Goal: Task Accomplishment & Management: Manage account settings

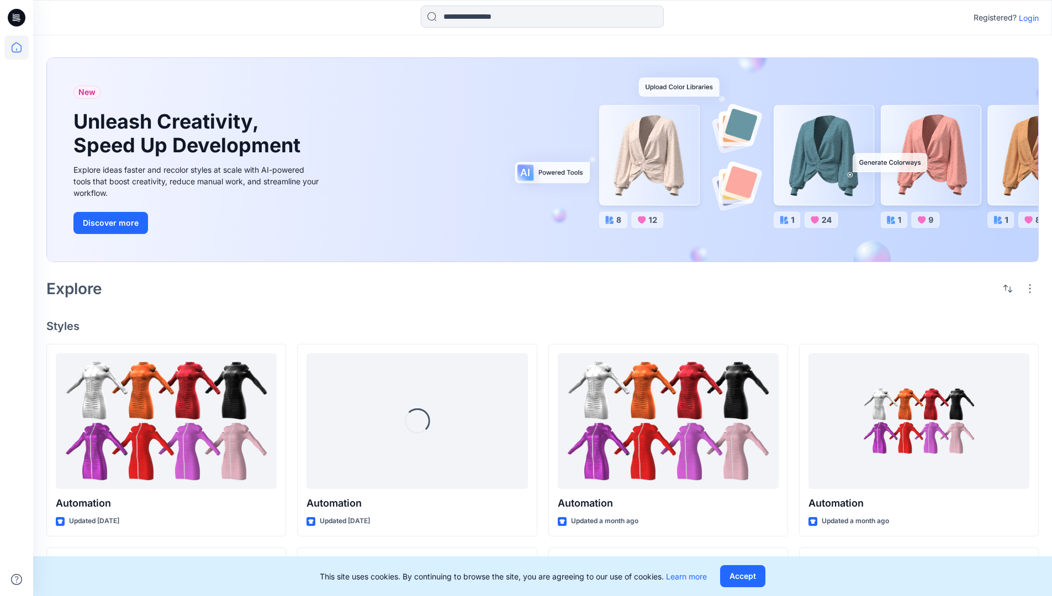
click at [1026, 18] on p "Login" at bounding box center [1029, 18] width 20 height 12
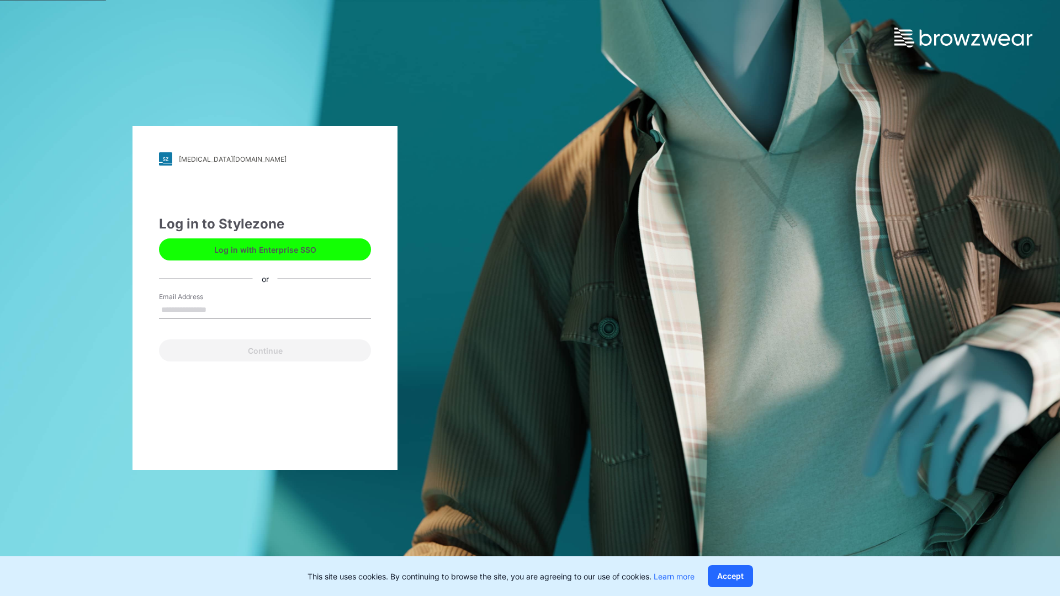
click at [218, 309] on input "Email Address" at bounding box center [265, 310] width 212 height 17
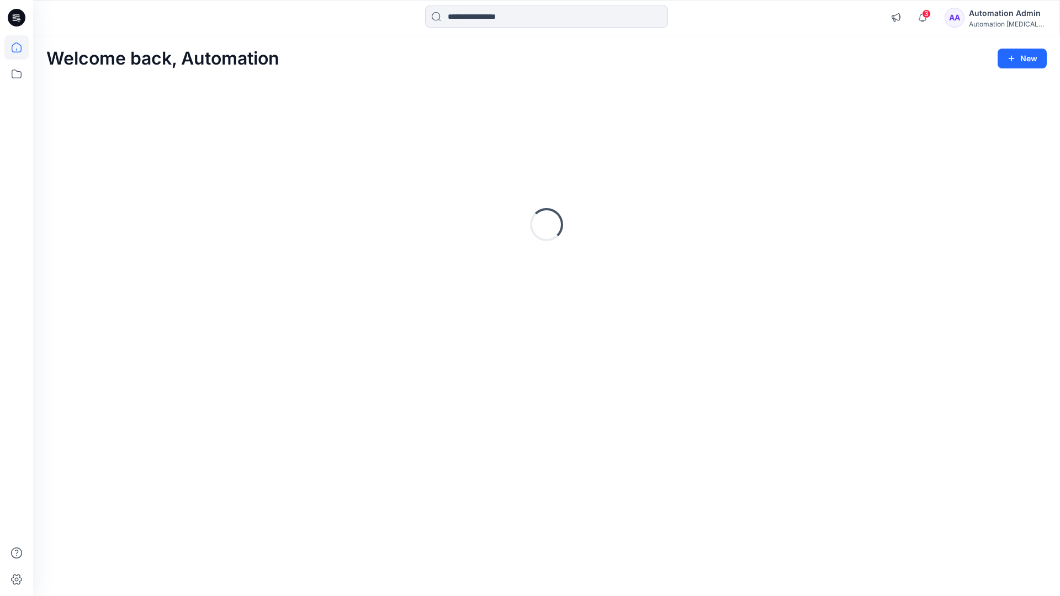
click at [21, 47] on icon at bounding box center [17, 48] width 10 height 10
click at [13, 73] on icon at bounding box center [16, 74] width 24 height 24
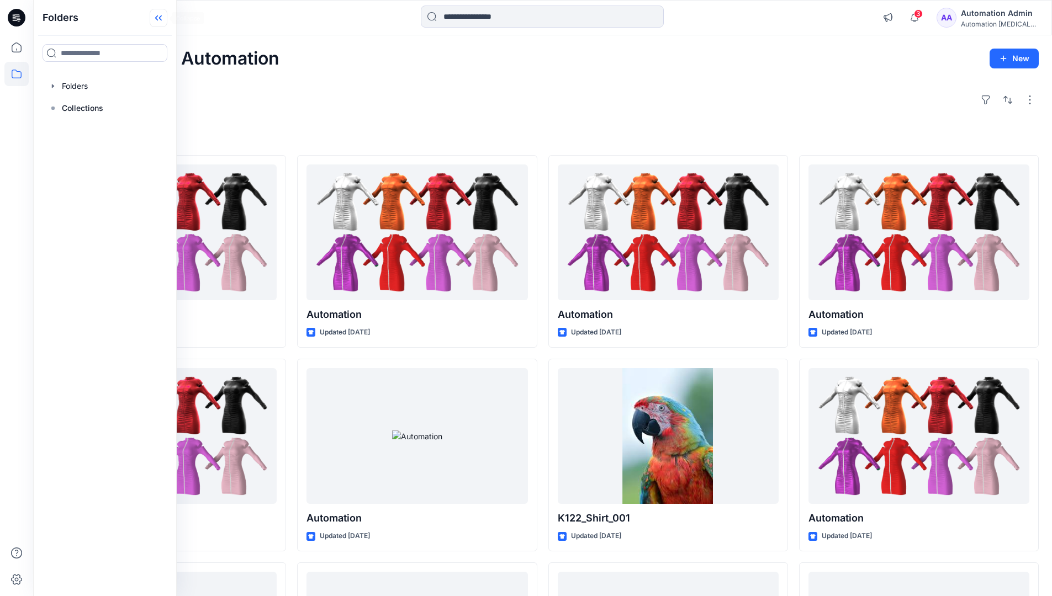
click at [157, 19] on icon at bounding box center [156, 18] width 3 height 6
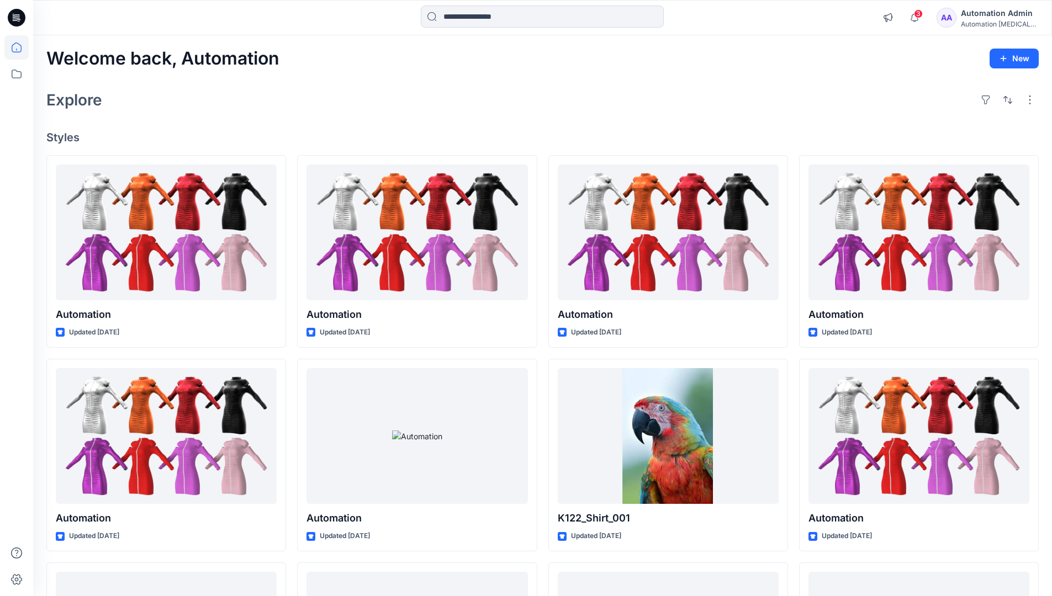
click at [993, 12] on div "Automation Admin" at bounding box center [999, 13] width 77 height 13
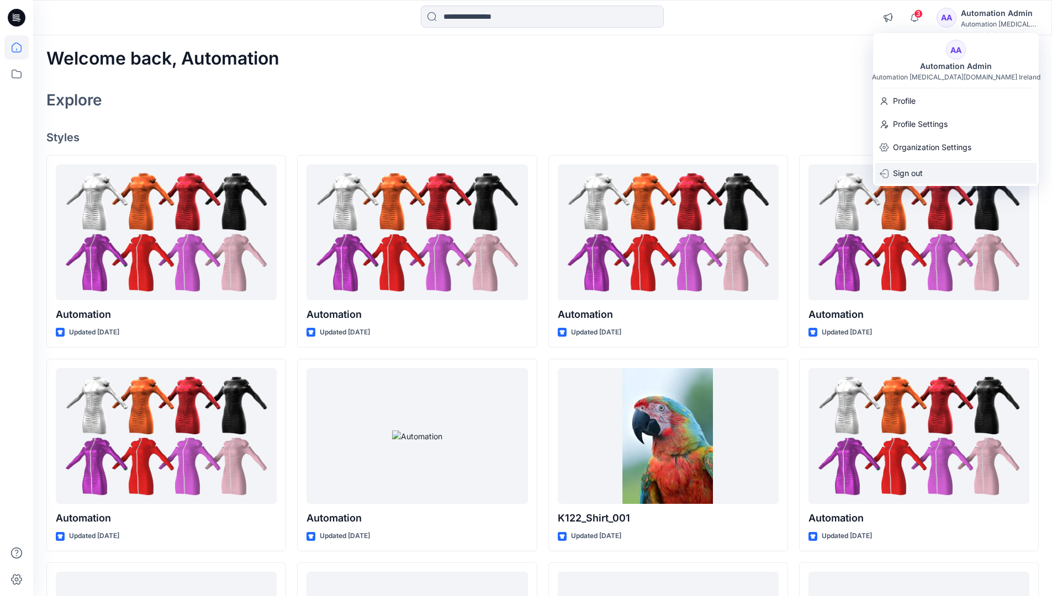
click at [919, 179] on p "Sign out" at bounding box center [908, 173] width 30 height 21
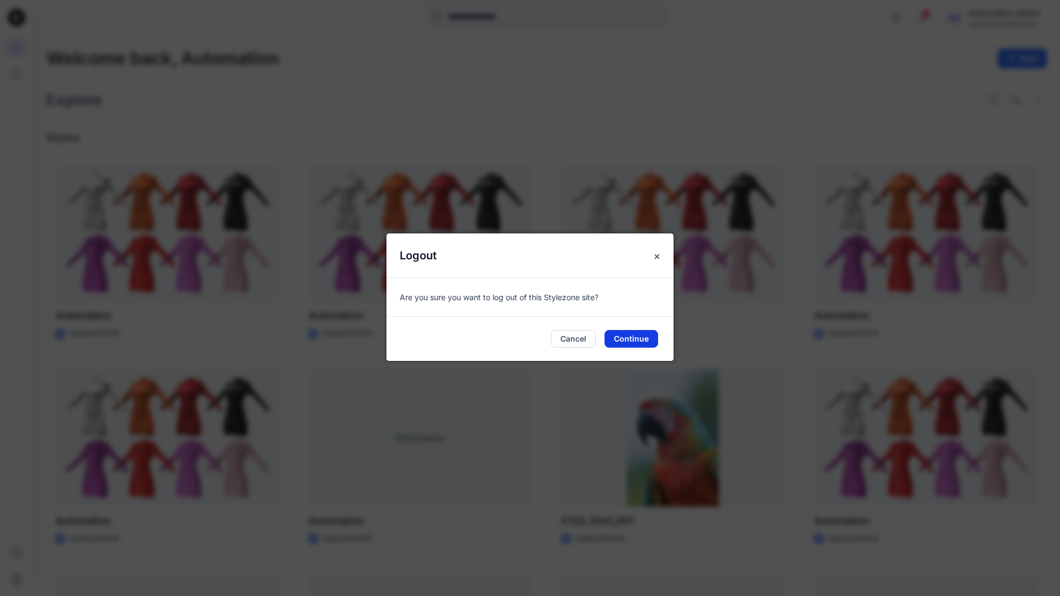
click at [649, 335] on button "Continue" at bounding box center [632, 339] width 54 height 18
